Goal: Navigation & Orientation: Find specific page/section

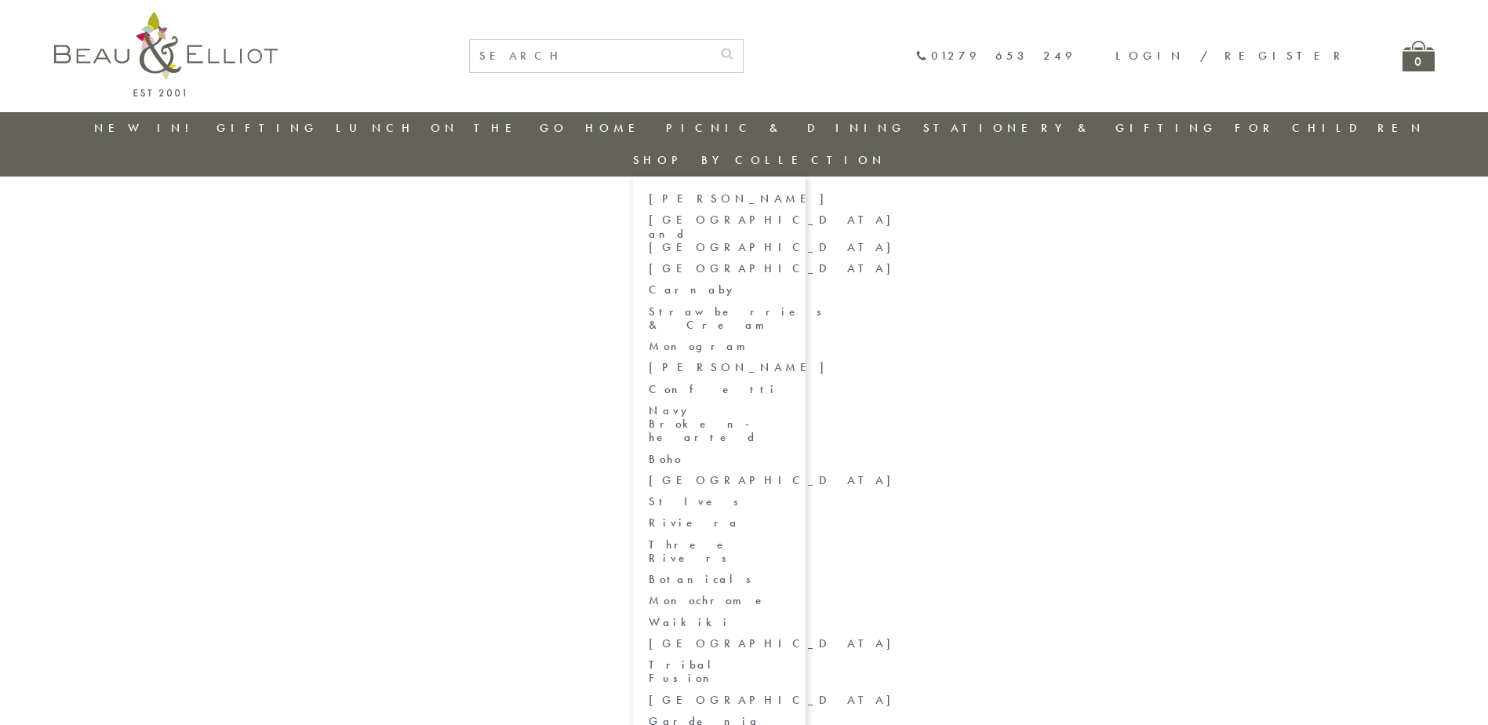
drag, startPoint x: 1291, startPoint y: 398, endPoint x: 1282, endPoint y: 387, distance: 15.1
click at [790, 495] on link "St Ives" at bounding box center [719, 501] width 141 height 13
